Goal: Use online tool/utility: Utilize a website feature to perform a specific function

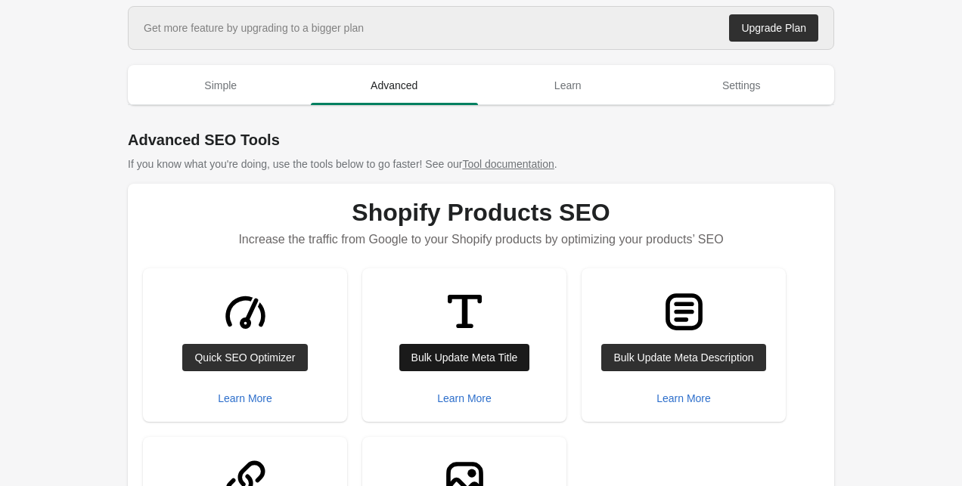
click at [442, 353] on div "Bulk Update Meta Title" at bounding box center [465, 358] width 107 height 12
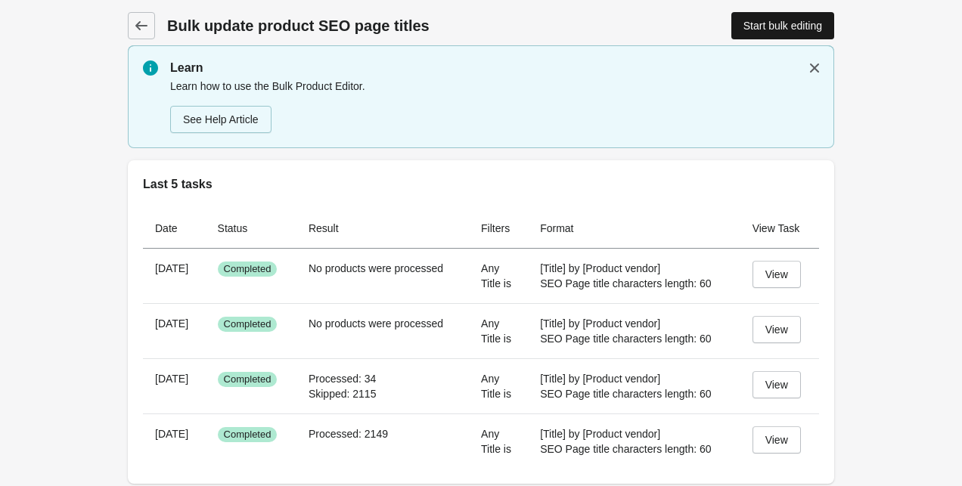
click at [763, 25] on div "Start bulk editing" at bounding box center [783, 26] width 79 height 12
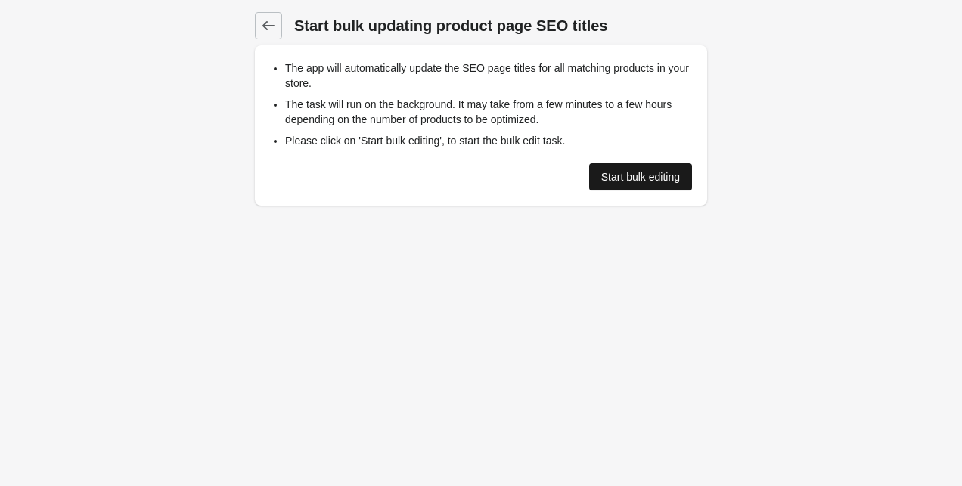
click at [645, 189] on link "Start bulk editing" at bounding box center [640, 176] width 103 height 27
